Goal: Transaction & Acquisition: Purchase product/service

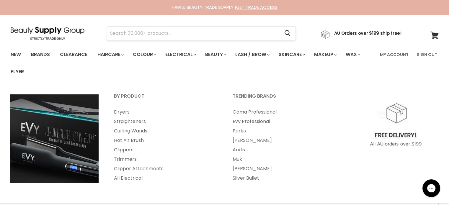
drag, startPoint x: 0, startPoint y: 0, endPoint x: 180, endPoint y: 33, distance: 182.5
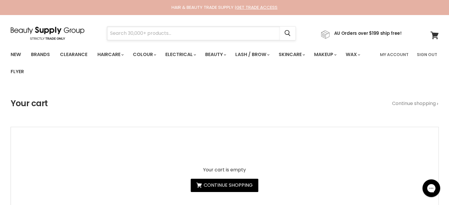
paste input "K18 Leave-in Molecular Repair Mask 150ml"
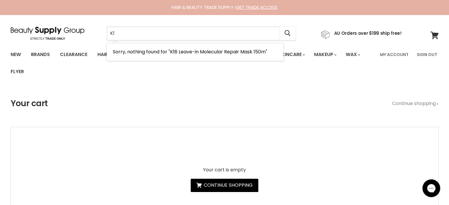
type input "K"
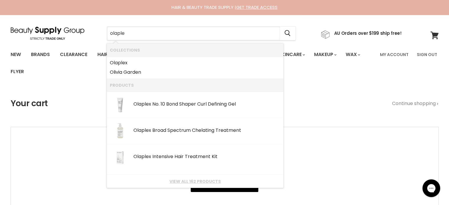
type input "olaplex"
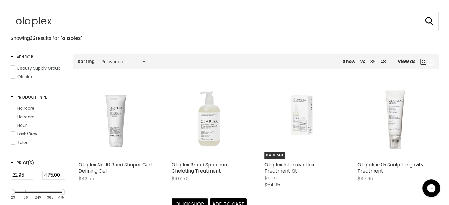
scroll to position [148, 0]
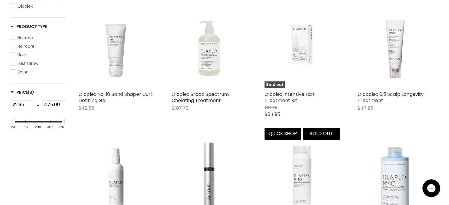
click at [294, 62] on img "Main content" at bounding box center [302, 50] width 59 height 75
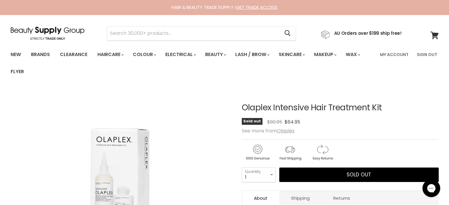
drag, startPoint x: 392, startPoint y: 106, endPoint x: 242, endPoint y: 107, distance: 150.3
click at [242, 107] on h1 "Olaplex Intensive Hair Treatment Kit" at bounding box center [340, 107] width 197 height 9
copy h1 "Olaplex Intensive Hair Treatment Kit"
